Goal: Information Seeking & Learning: Learn about a topic

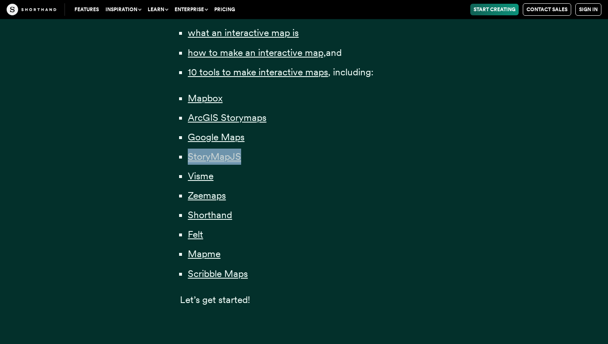
scroll to position [840, 0]
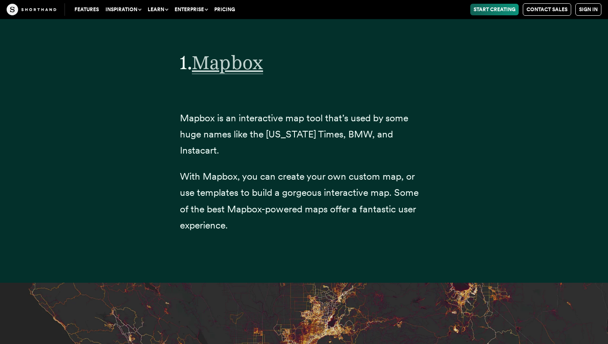
click at [236, 65] on span "Mapbox" at bounding box center [227, 62] width 71 height 23
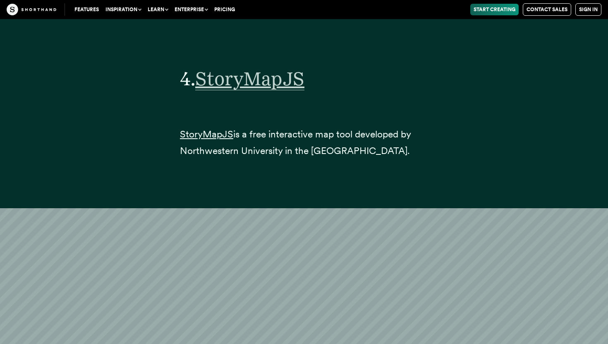
click at [274, 68] on span "StoryMapJS" at bounding box center [249, 78] width 109 height 23
